Goal: Information Seeking & Learning: Learn about a topic

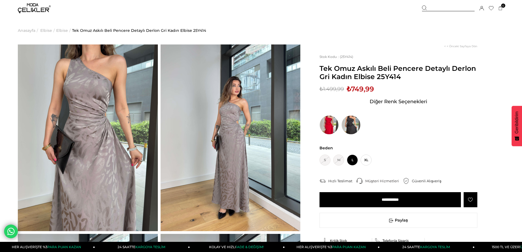
scroll to position [27, 0]
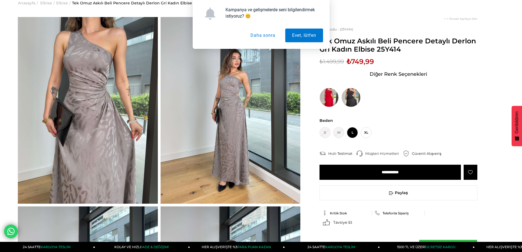
click at [260, 35] on button "Daha sonra" at bounding box center [263, 36] width 38 height 14
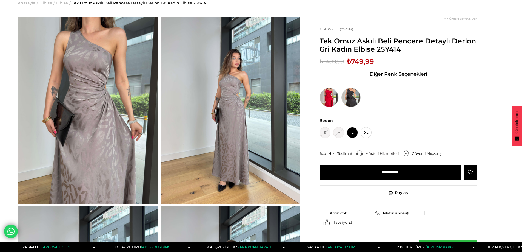
click at [348, 97] on img at bounding box center [351, 97] width 19 height 19
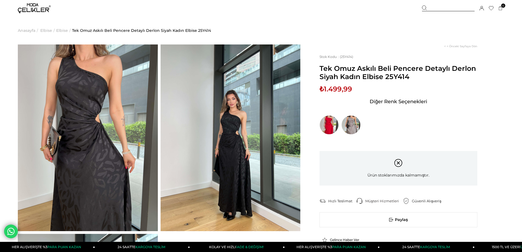
click at [29, 8] on img at bounding box center [34, 8] width 33 height 10
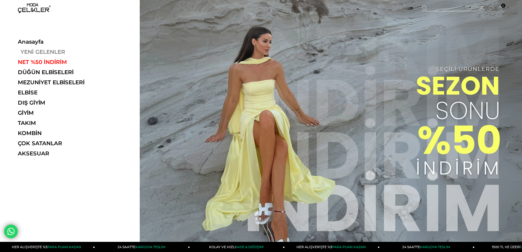
click at [30, 53] on link "YENİ GELENLER" at bounding box center [55, 52] width 75 height 7
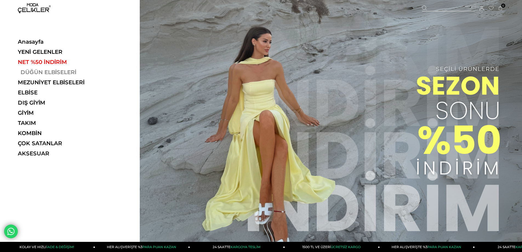
click at [47, 72] on link "DÜĞÜN ELBİSELERİ" at bounding box center [55, 72] width 75 height 7
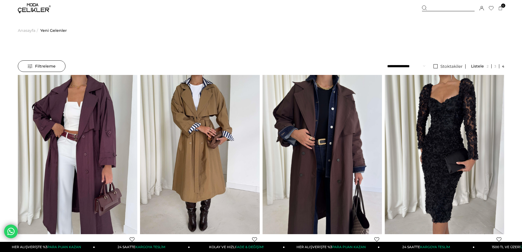
scroll to position [55, 0]
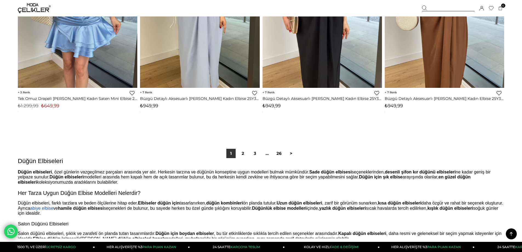
scroll to position [4112, 0]
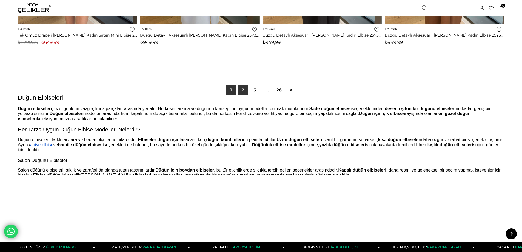
click at [240, 90] on link "2" at bounding box center [242, 89] width 9 height 9
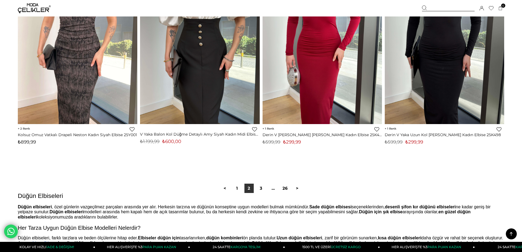
scroll to position [4030, 0]
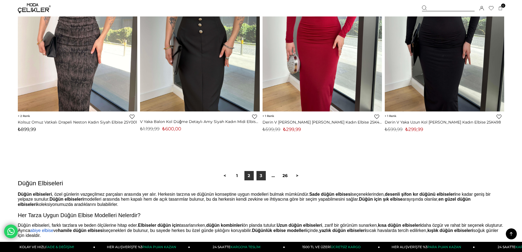
click at [259, 175] on link "3" at bounding box center [261, 175] width 9 height 9
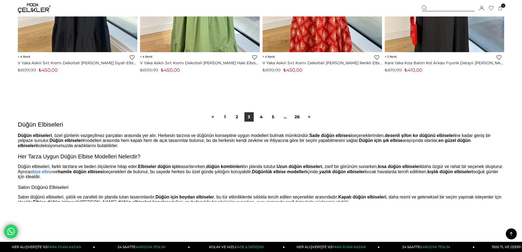
scroll to position [4084, 0]
click at [263, 117] on link "4" at bounding box center [261, 116] width 9 height 9
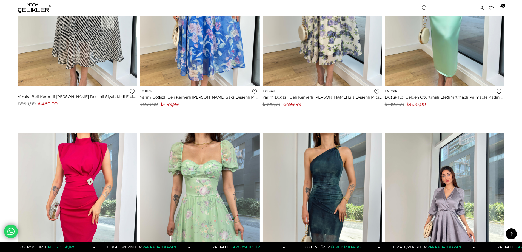
scroll to position [630, 0]
